Goal: Task Accomplishment & Management: Manage account settings

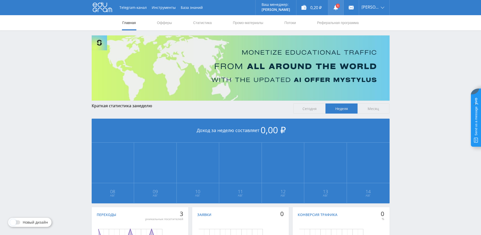
click at [341, 5] on link at bounding box center [335, 7] width 15 height 15
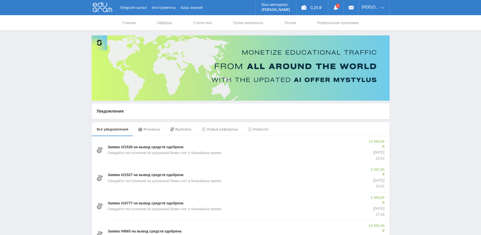
click at [223, 132] on div "Новые рефералы" at bounding box center [219, 129] width 46 height 14
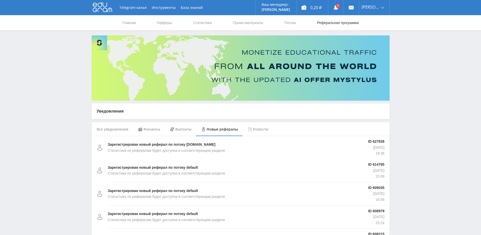
click at [320, 21] on link "Реферальная программа" at bounding box center [338, 22] width 43 height 15
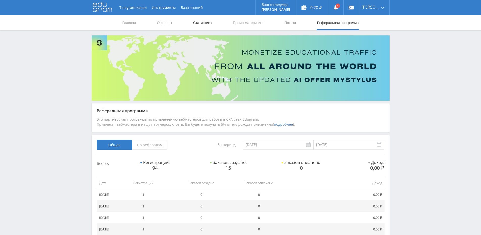
click at [201, 21] on link "Статистика" at bounding box center [203, 22] width 20 height 15
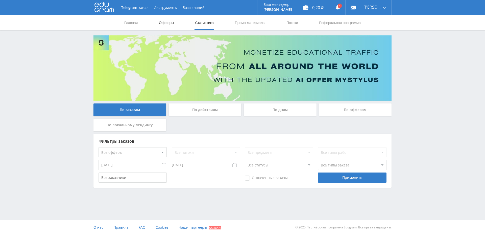
click at [174, 23] on link "Офферы" at bounding box center [166, 22] width 16 height 15
